Goal: Task Accomplishment & Management: Manage account settings

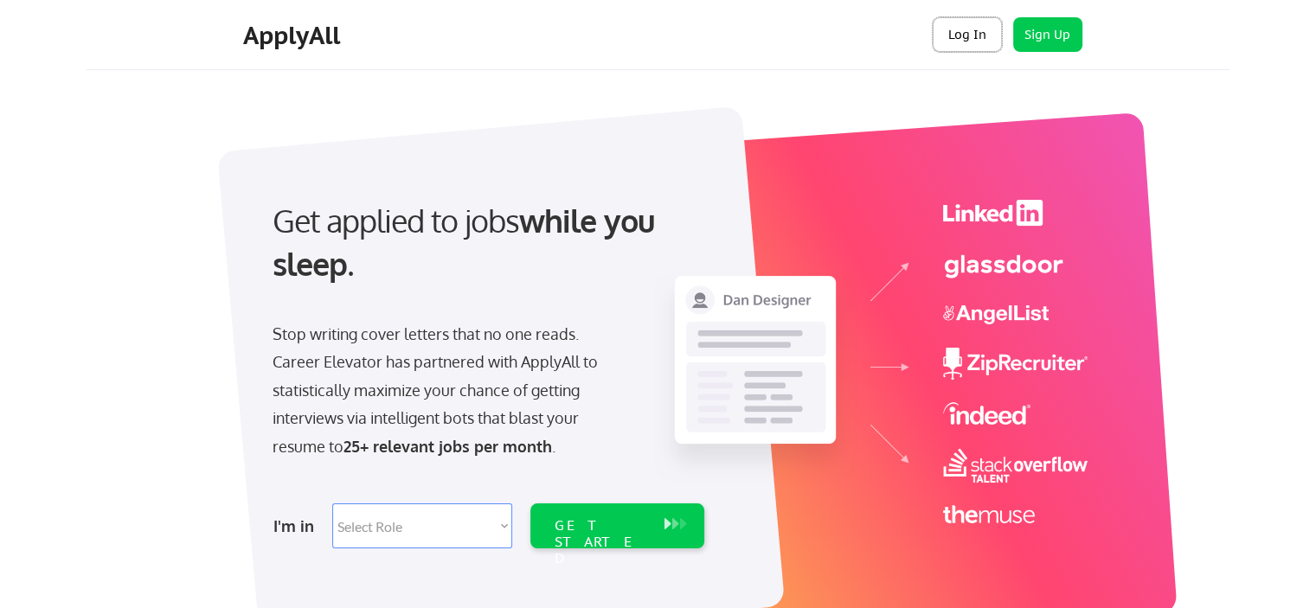
click at [951, 39] on button "Log In" at bounding box center [967, 34] width 69 height 35
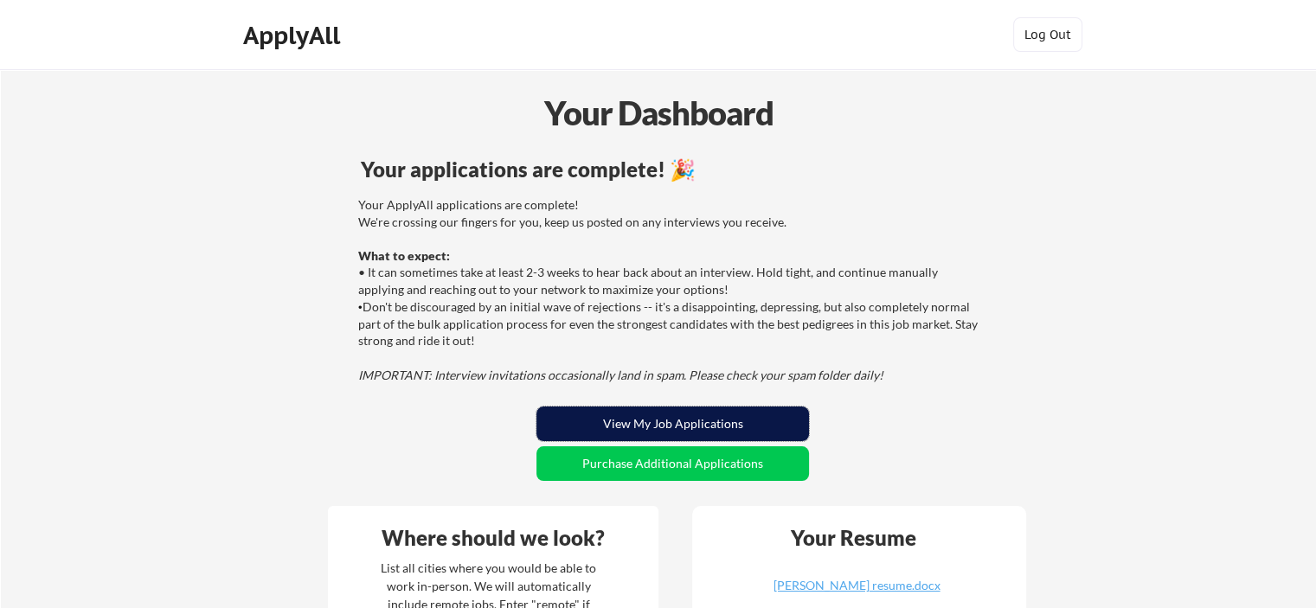
click at [691, 415] on button "View My Job Applications" at bounding box center [673, 424] width 273 height 35
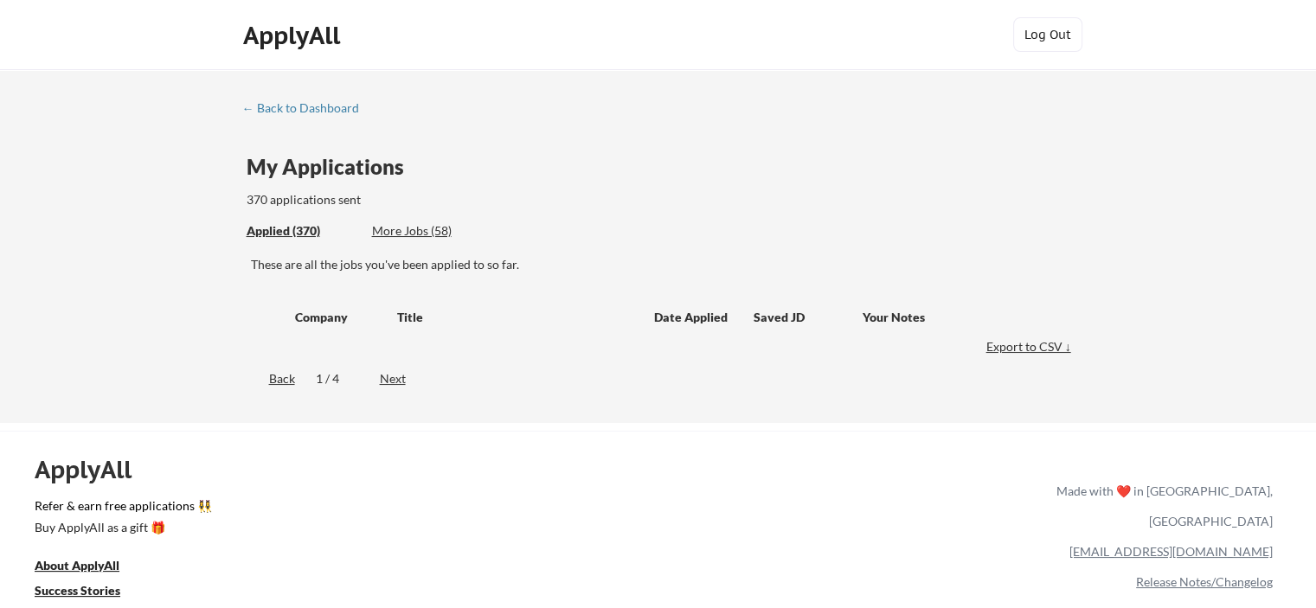
click at [302, 230] on div "Applied (370)" at bounding box center [303, 230] width 112 height 17
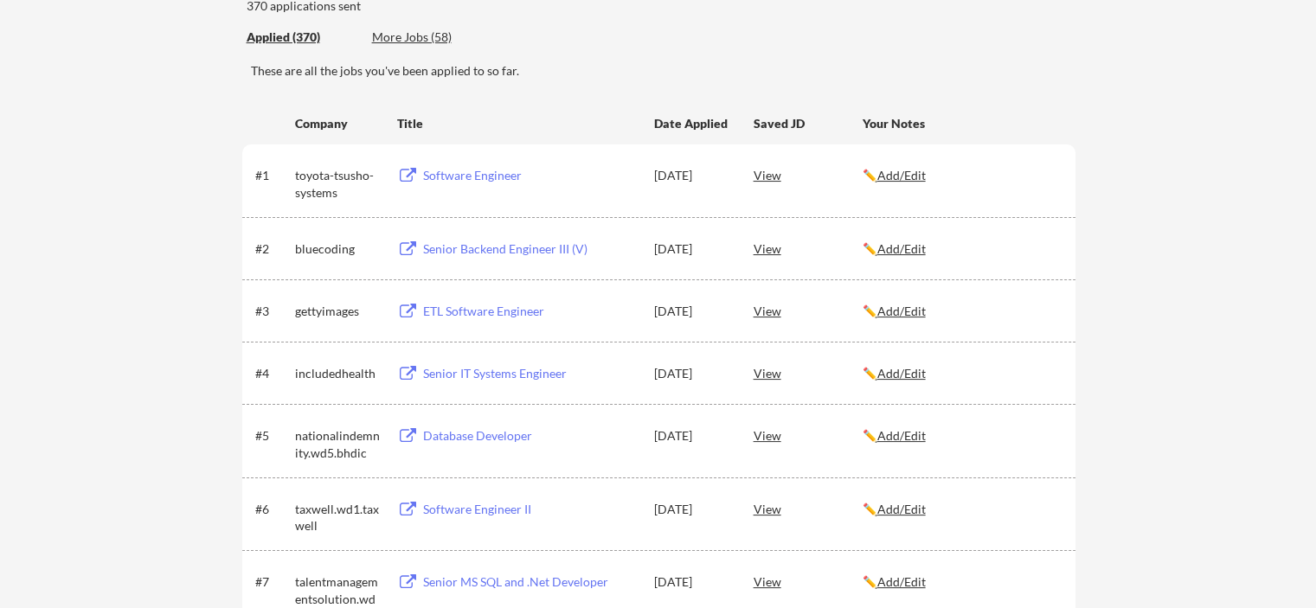
scroll to position [260, 0]
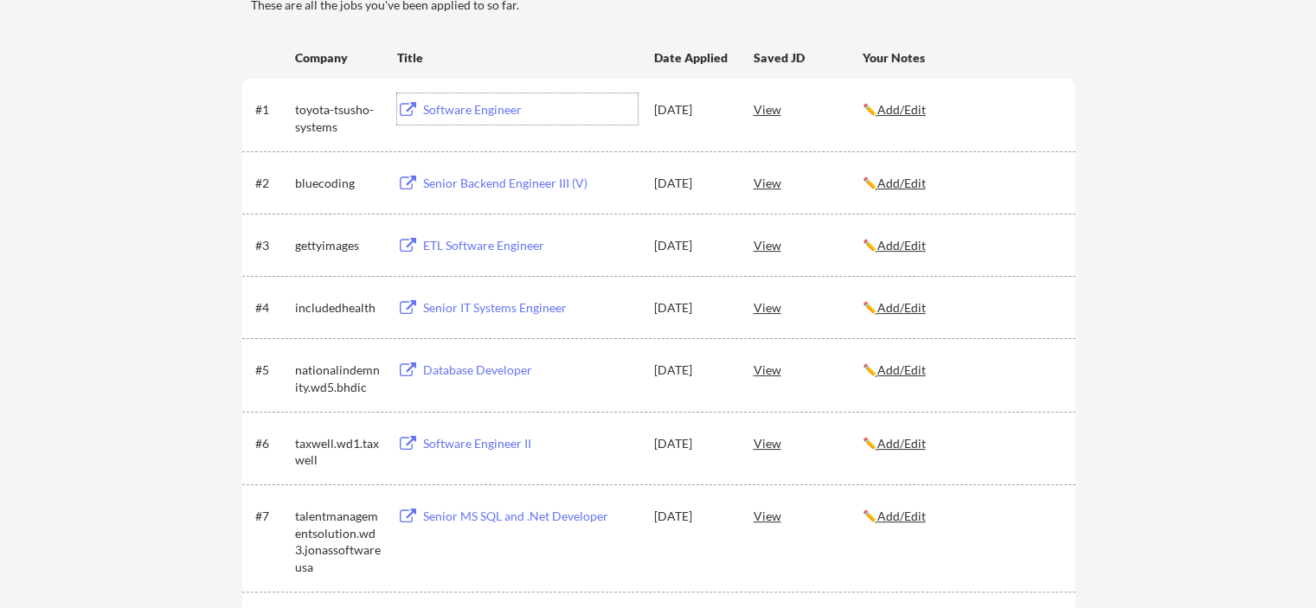
click at [458, 108] on div "Software Engineer" at bounding box center [530, 109] width 215 height 17
click at [505, 245] on div "ETL Software Engineer" at bounding box center [530, 245] width 215 height 17
